Goal: Information Seeking & Learning: Learn about a topic

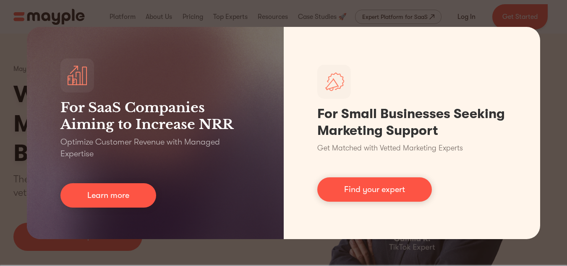
click at [200, 24] on div "For SaaS Companies Aiming to Increase NRR Optimize Customer Revenue with Manage…" at bounding box center [283, 133] width 567 height 266
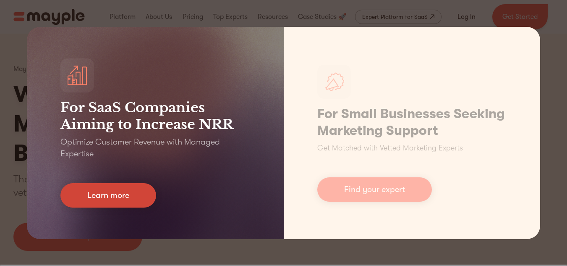
click at [127, 196] on link "Learn more" at bounding box center [108, 195] width 96 height 24
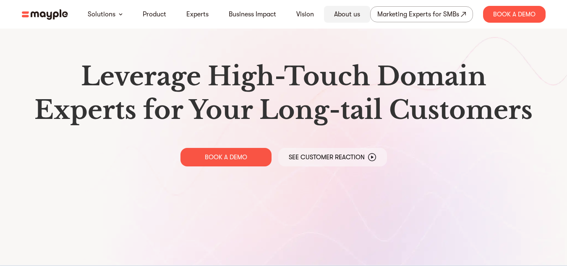
click at [342, 16] on link "About us" at bounding box center [347, 14] width 26 height 10
